Goal: Task Accomplishment & Management: Use online tool/utility

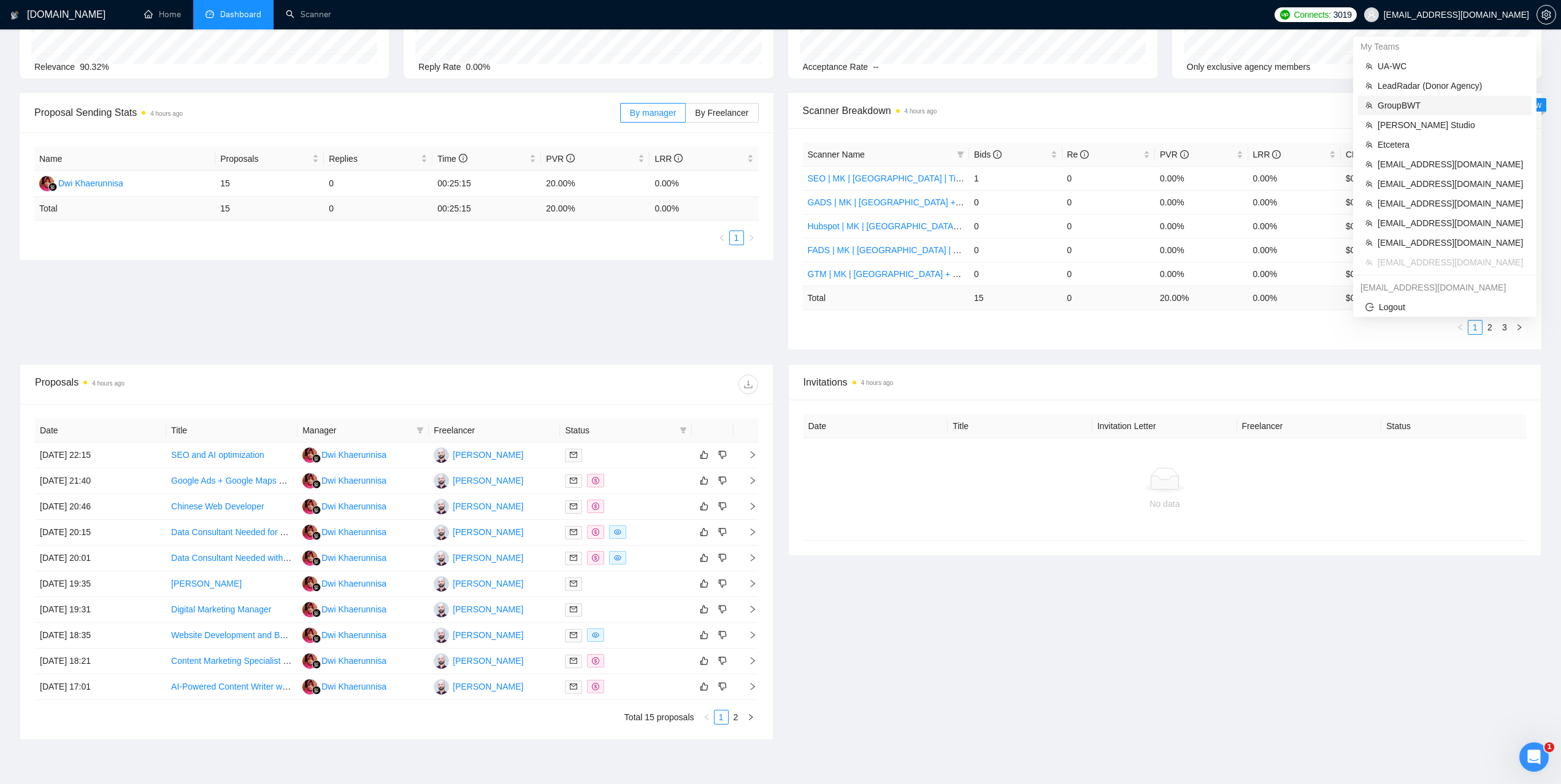
click at [1397, 101] on span "GroupBWT" at bounding box center [1451, 105] width 147 height 14
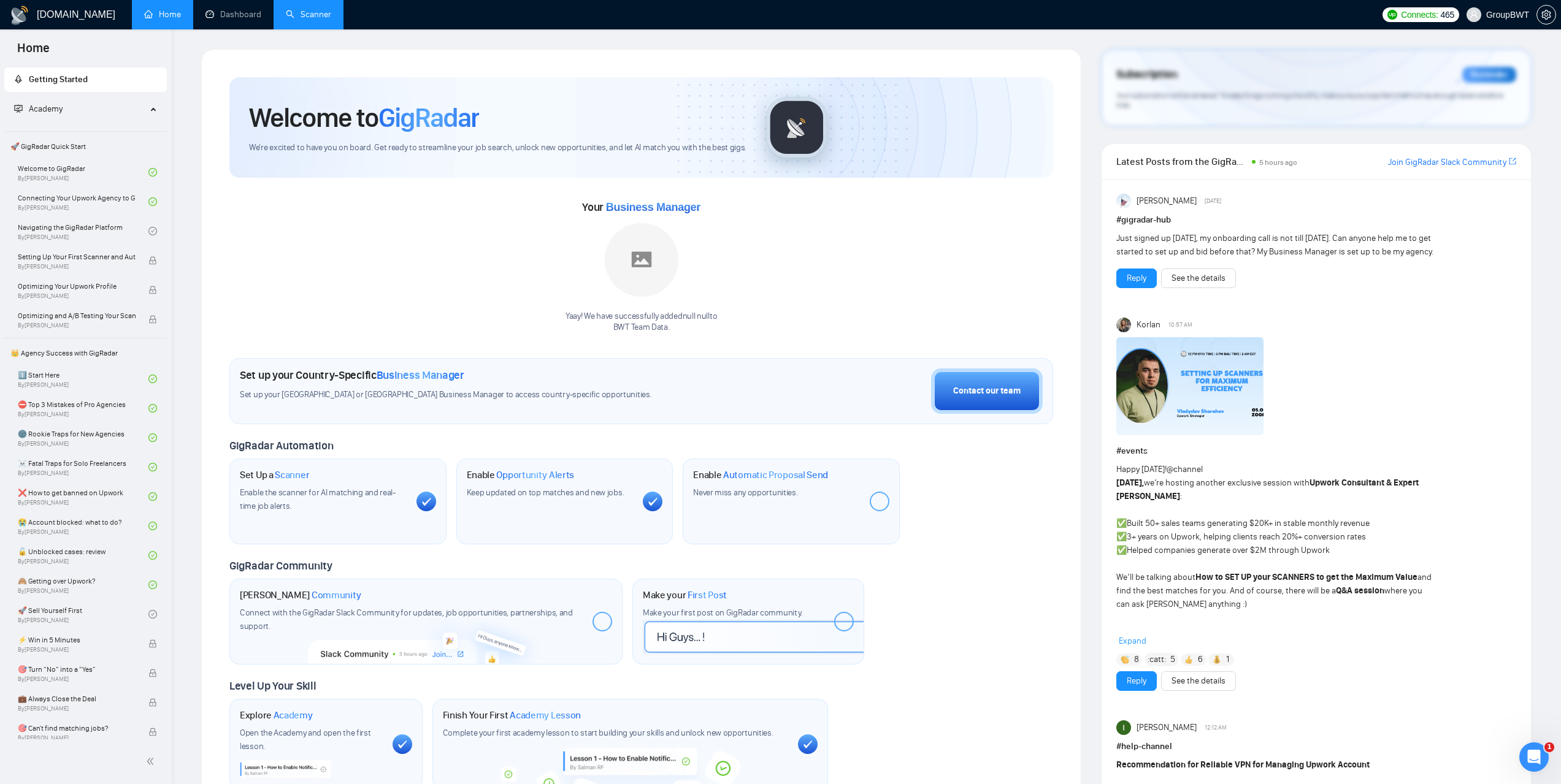
click at [300, 13] on link "Scanner" at bounding box center [308, 15] width 45 height 11
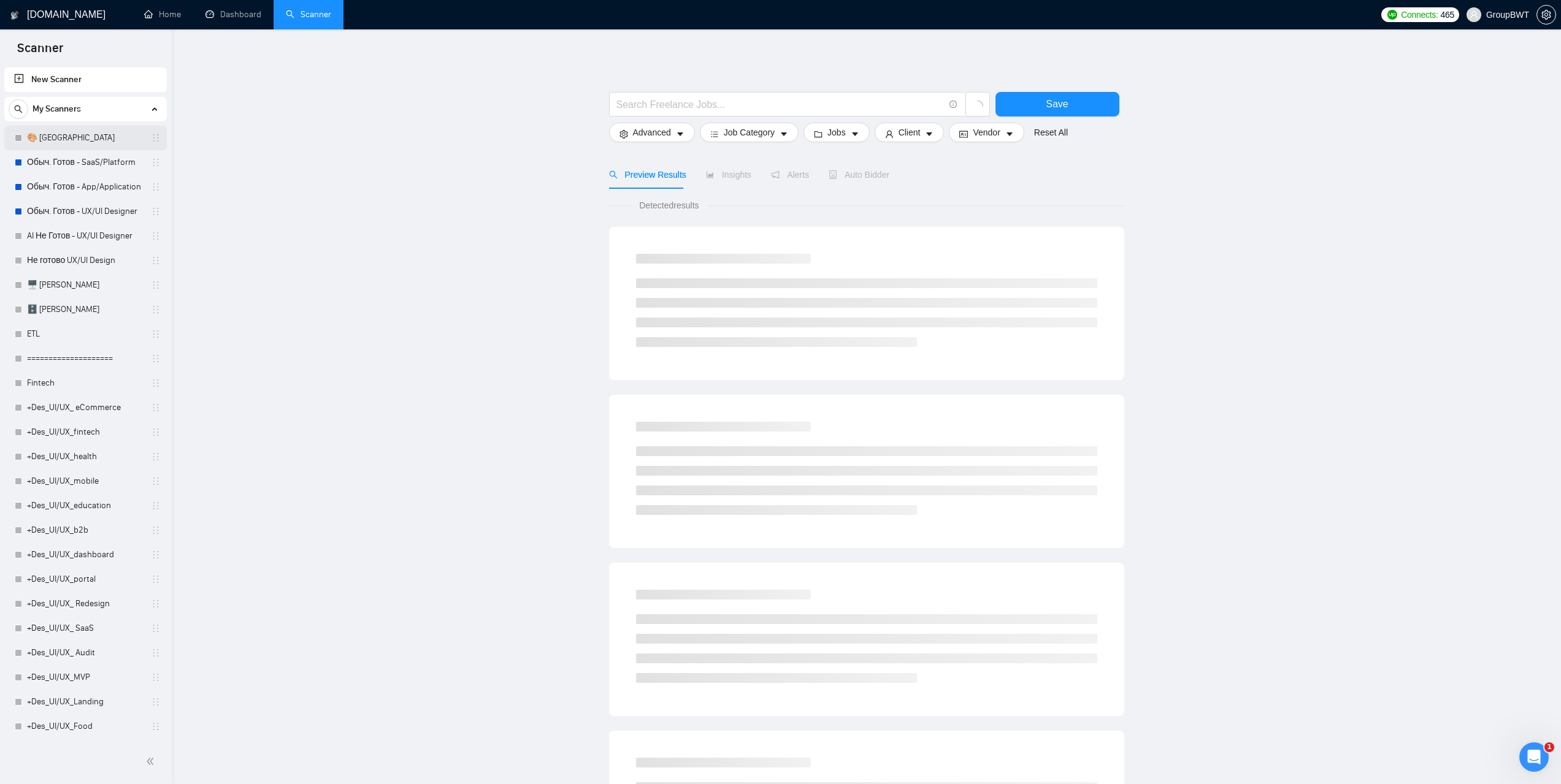
click at [60, 138] on link "🎨 Sofia" at bounding box center [85, 138] width 116 height 24
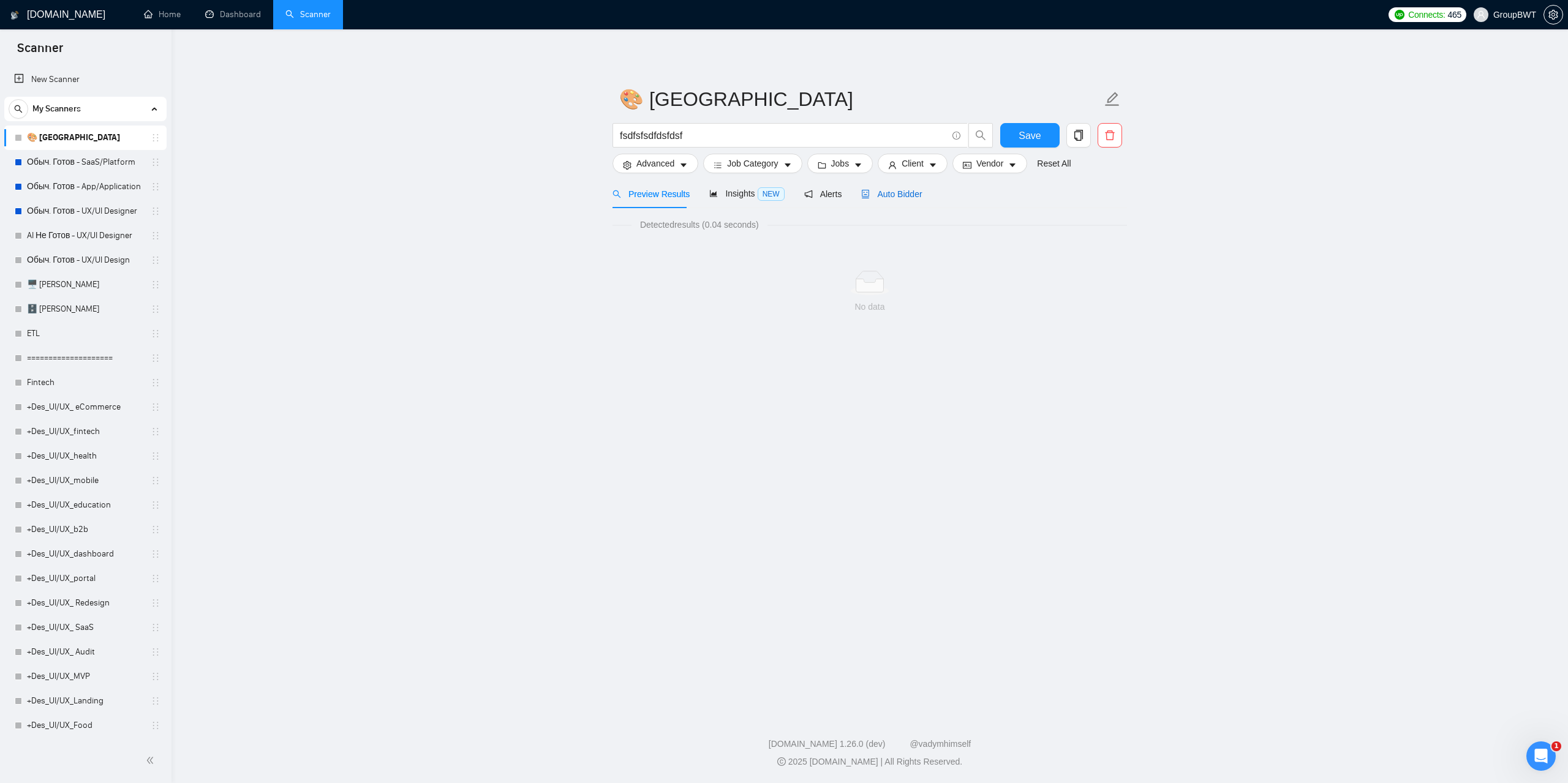
click at [889, 195] on span "Auto Bidder" at bounding box center [891, 194] width 60 height 10
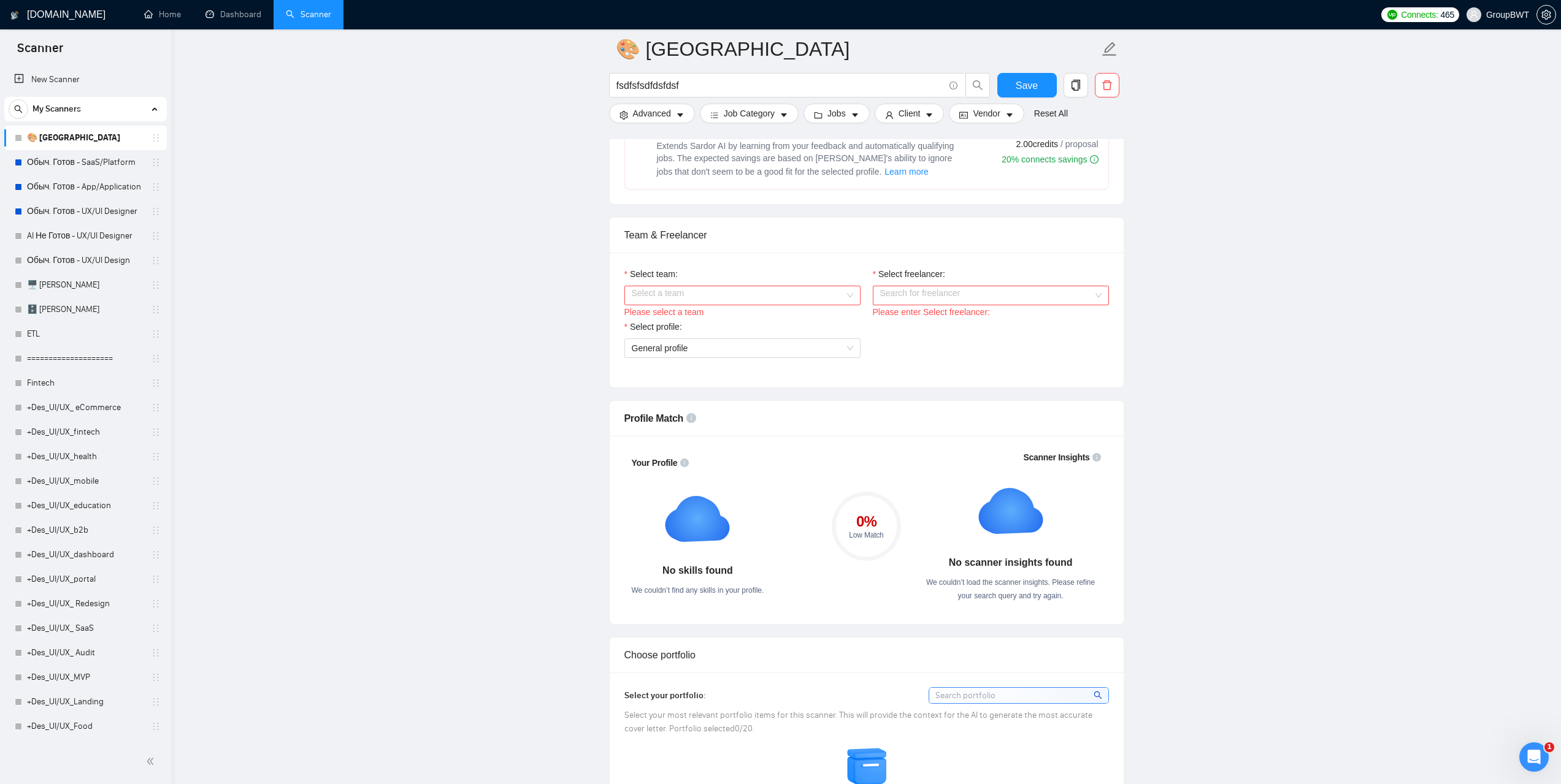
scroll to position [552, 0]
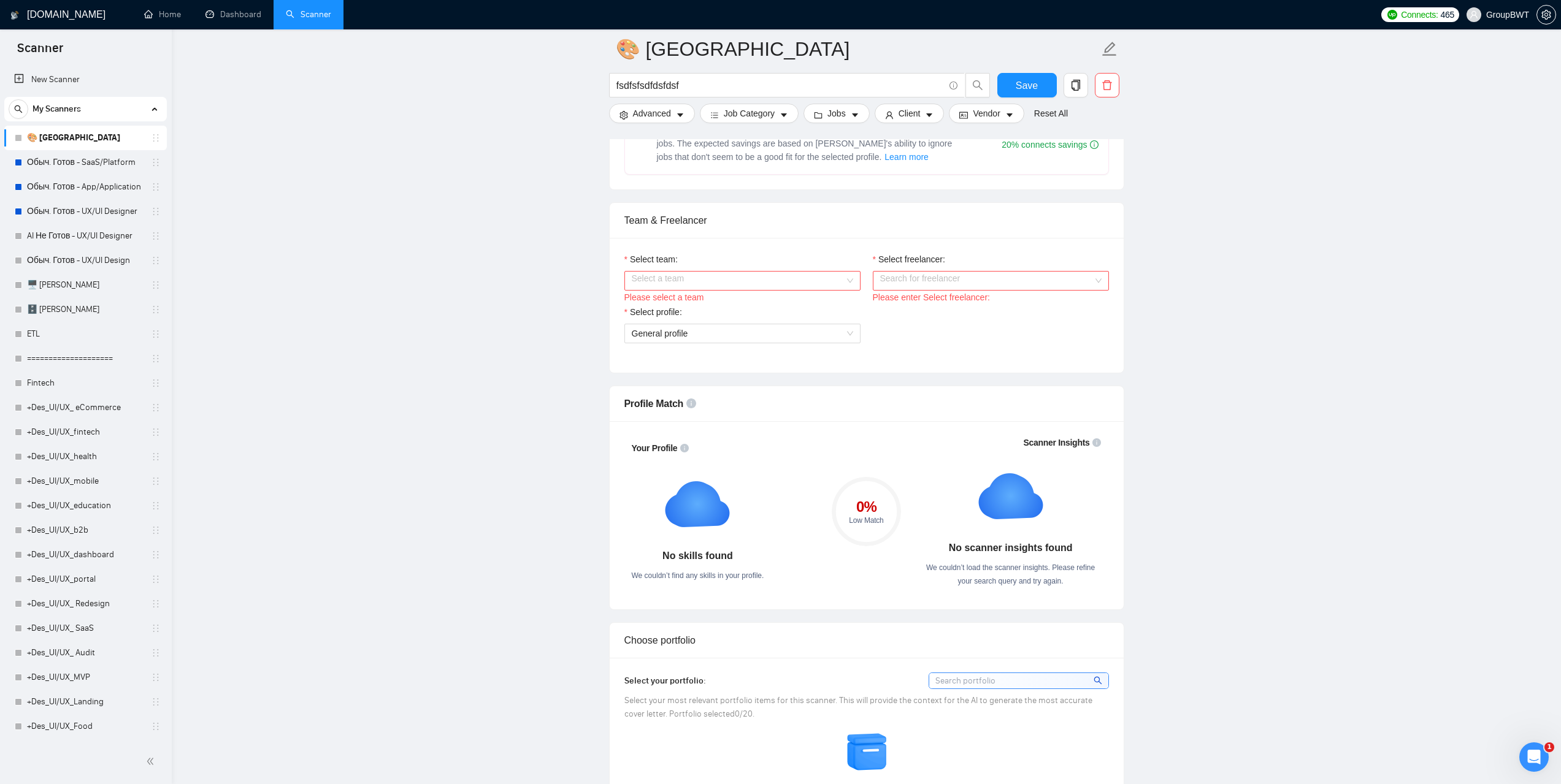
click at [751, 288] on input "Select team:" at bounding box center [738, 280] width 213 height 18
click at [712, 306] on div "BWT Team Data" at bounding box center [742, 304] width 222 height 14
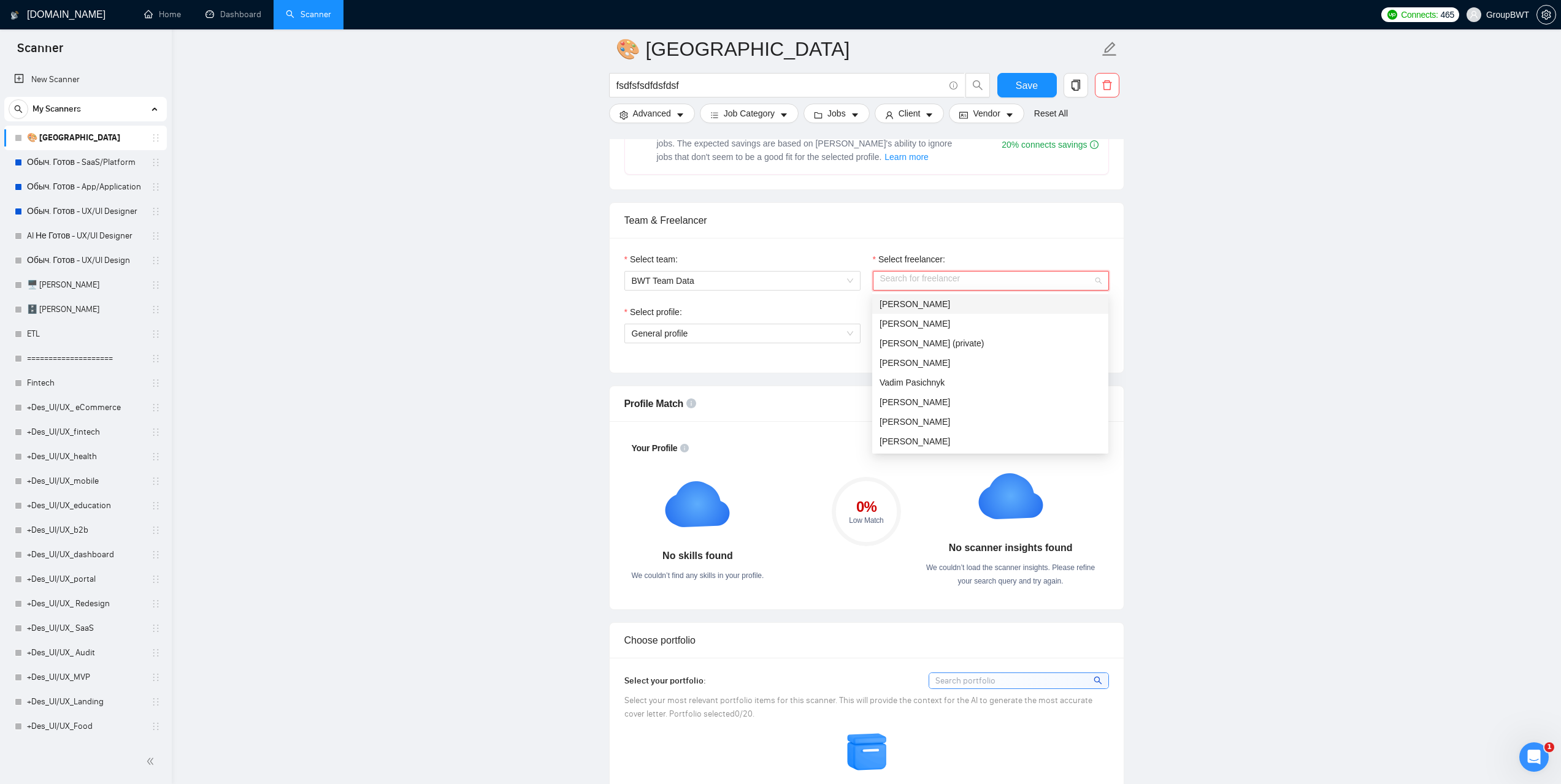
click at [907, 280] on input "Select freelancer:" at bounding box center [986, 280] width 213 height 18
click at [955, 301] on div "Sofiia Katalandze" at bounding box center [990, 300] width 222 height 14
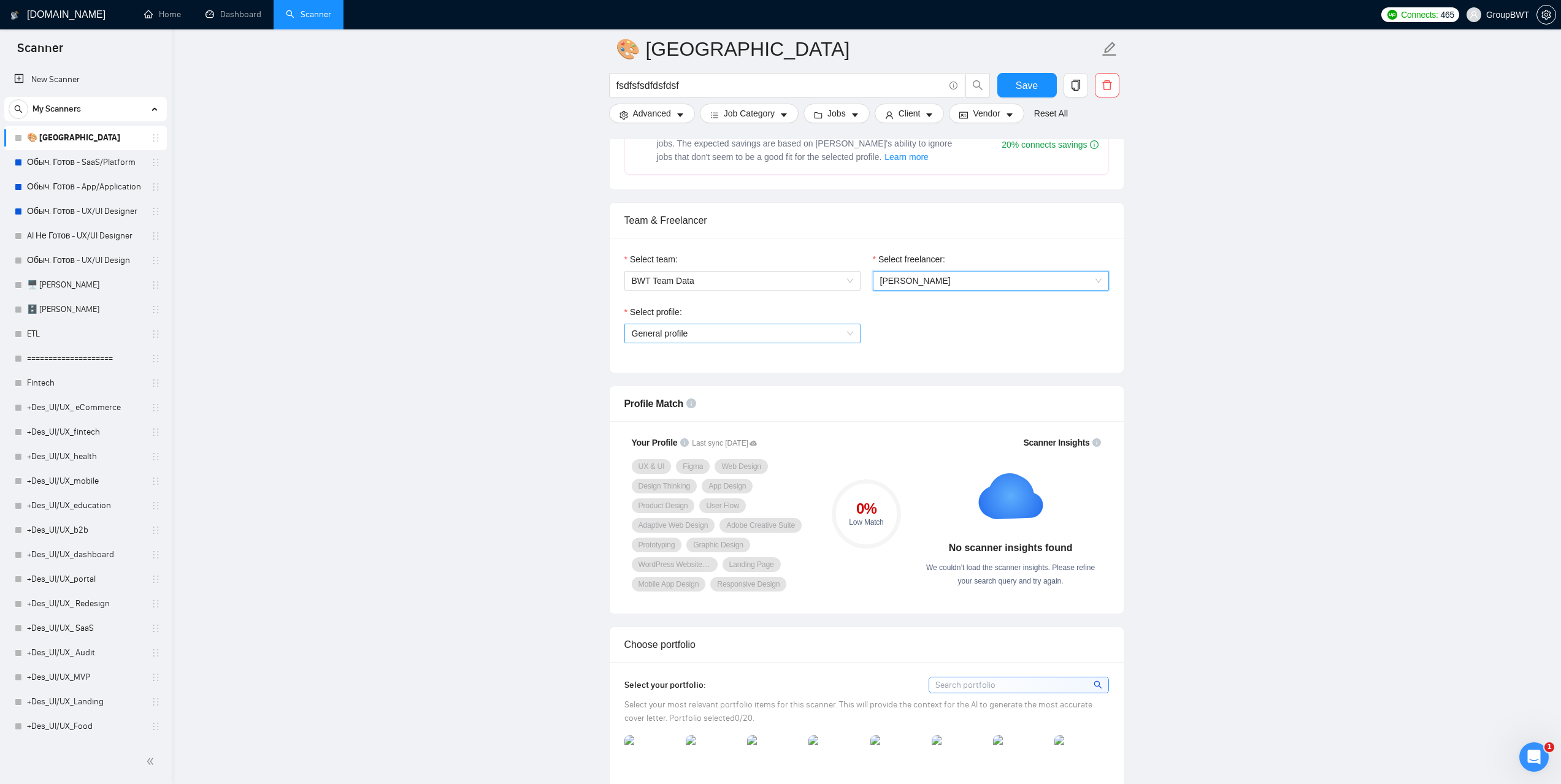
click at [845, 334] on span "General profile" at bounding box center [742, 333] width 222 height 18
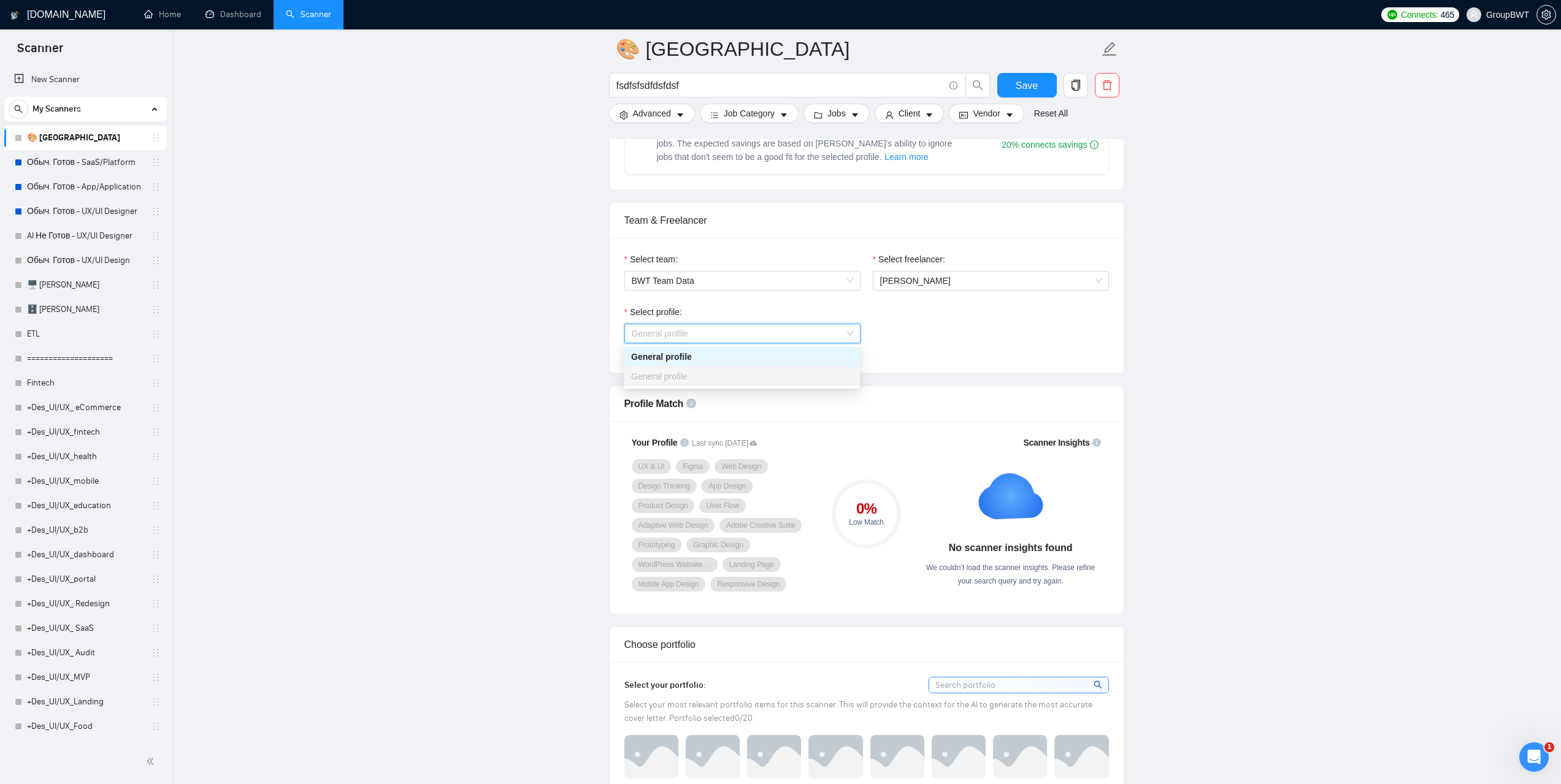
click at [846, 334] on span "General profile" at bounding box center [742, 333] width 222 height 18
click at [847, 335] on span "General profile" at bounding box center [742, 333] width 222 height 18
click at [848, 335] on span "General profile" at bounding box center [742, 333] width 222 height 18
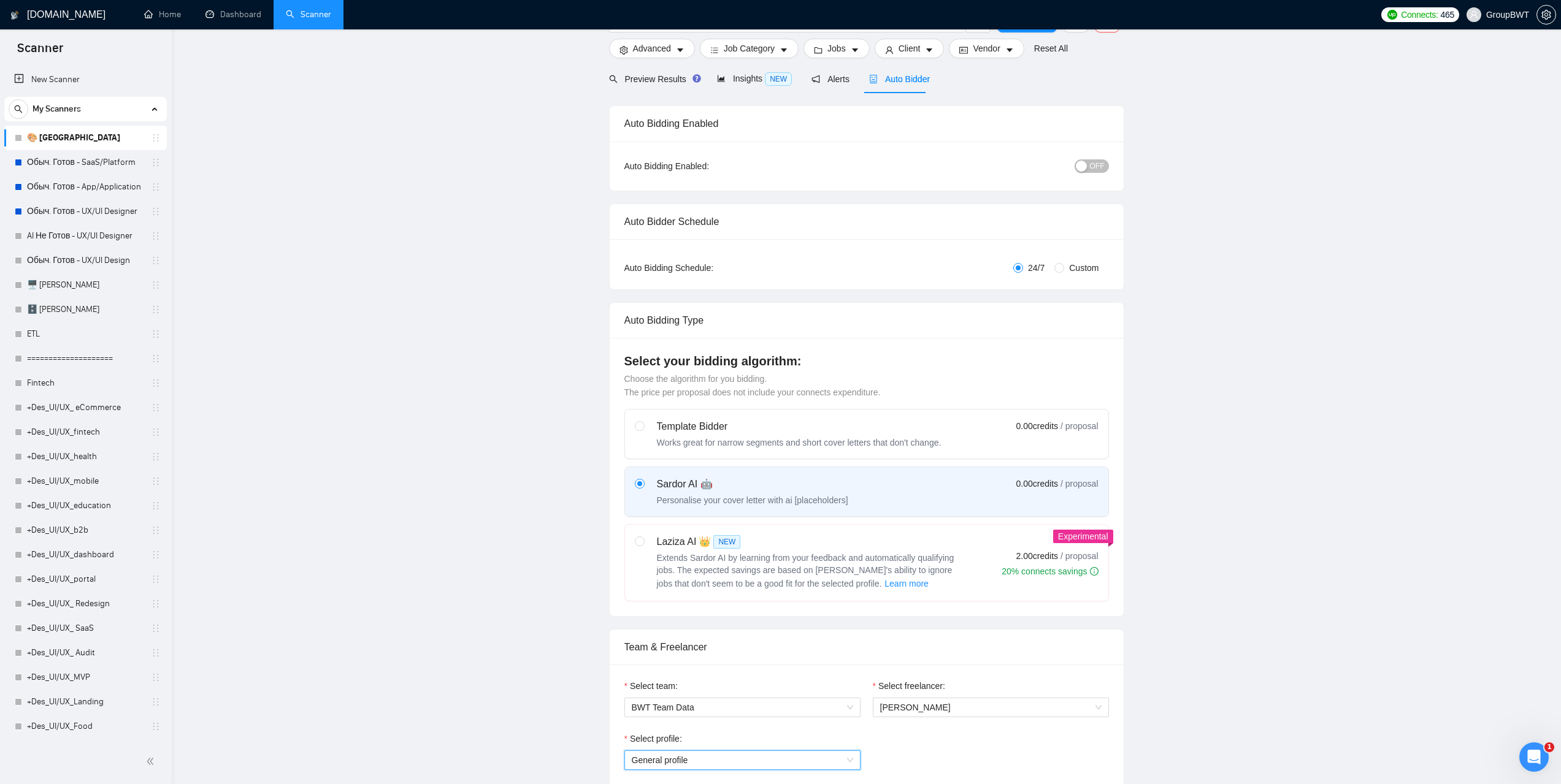
scroll to position [0, 0]
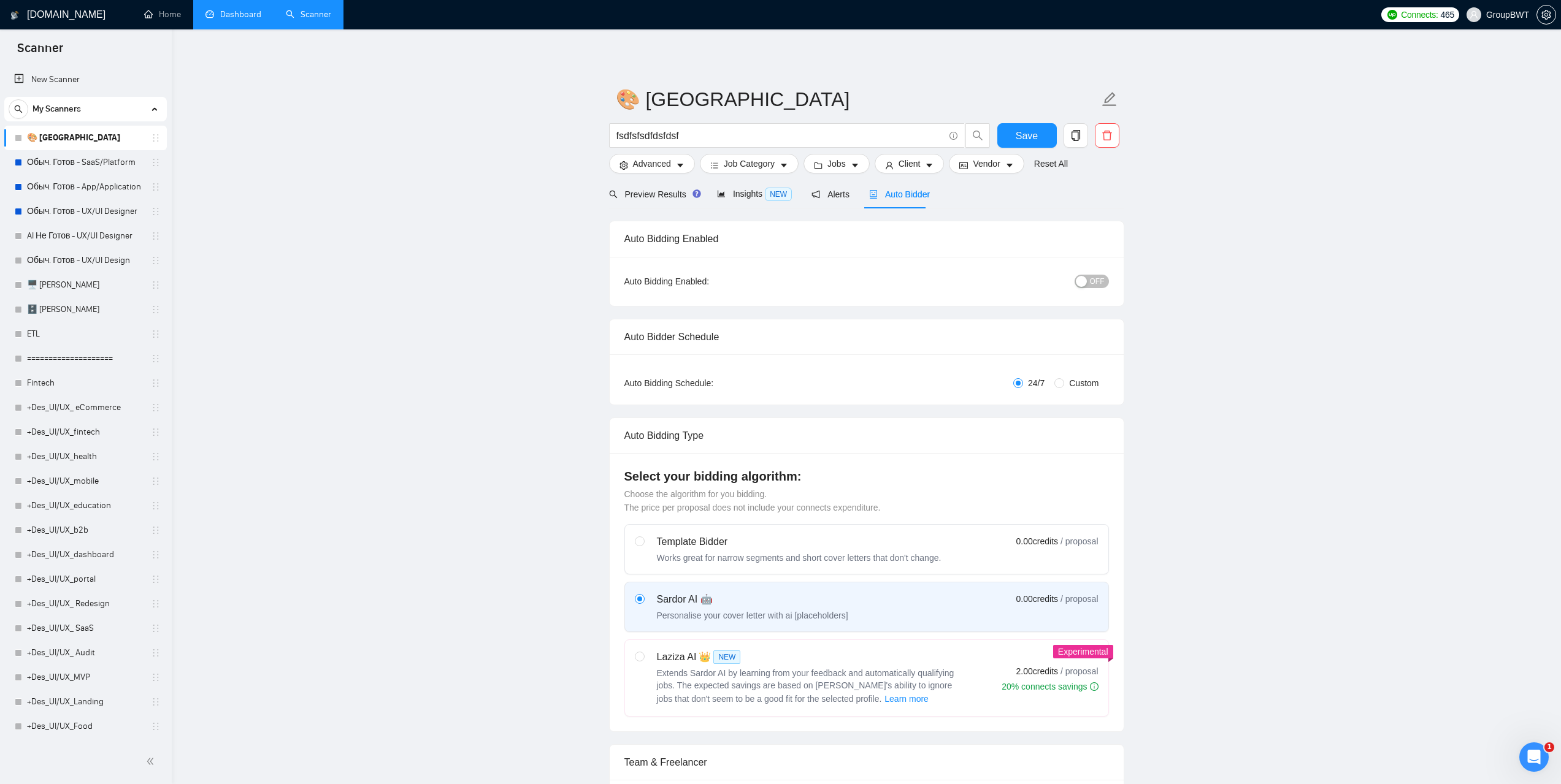
click at [238, 20] on link "Dashboard" at bounding box center [233, 15] width 56 height 11
